Goal: Task Accomplishment & Management: Use online tool/utility

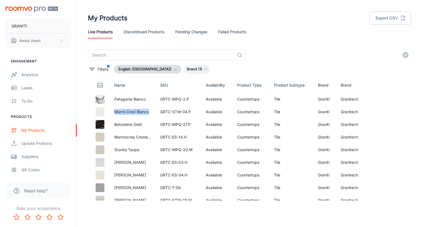
scroll to position [1, 0]
click at [340, 100] on td "Granitech" at bounding box center [350, 98] width 29 height 13
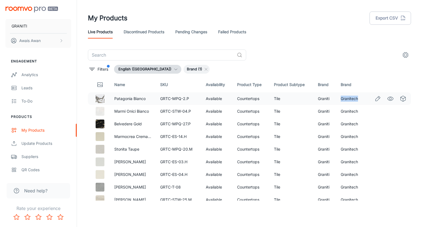
click at [340, 100] on td "Granitech" at bounding box center [350, 98] width 29 height 13
copy td "Granitech"
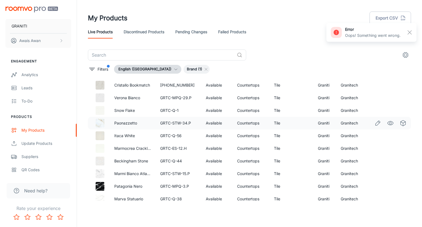
scroll to position [297, 0]
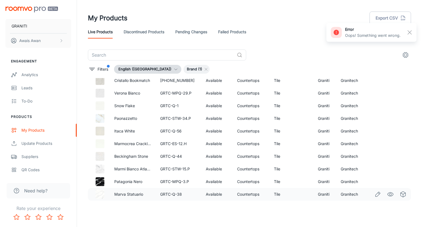
click at [343, 193] on td "Granitech" at bounding box center [350, 194] width 29 height 13
copy td "Granitech"
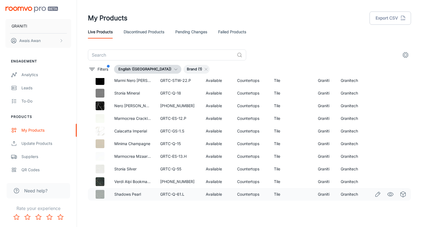
scroll to position [1321, 0]
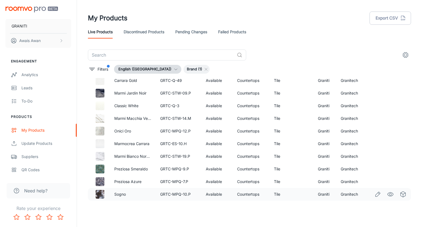
click at [346, 193] on td "Granitech" at bounding box center [350, 194] width 29 height 13
copy td "Granitech"
